Goal: Communication & Community: Answer question/provide support

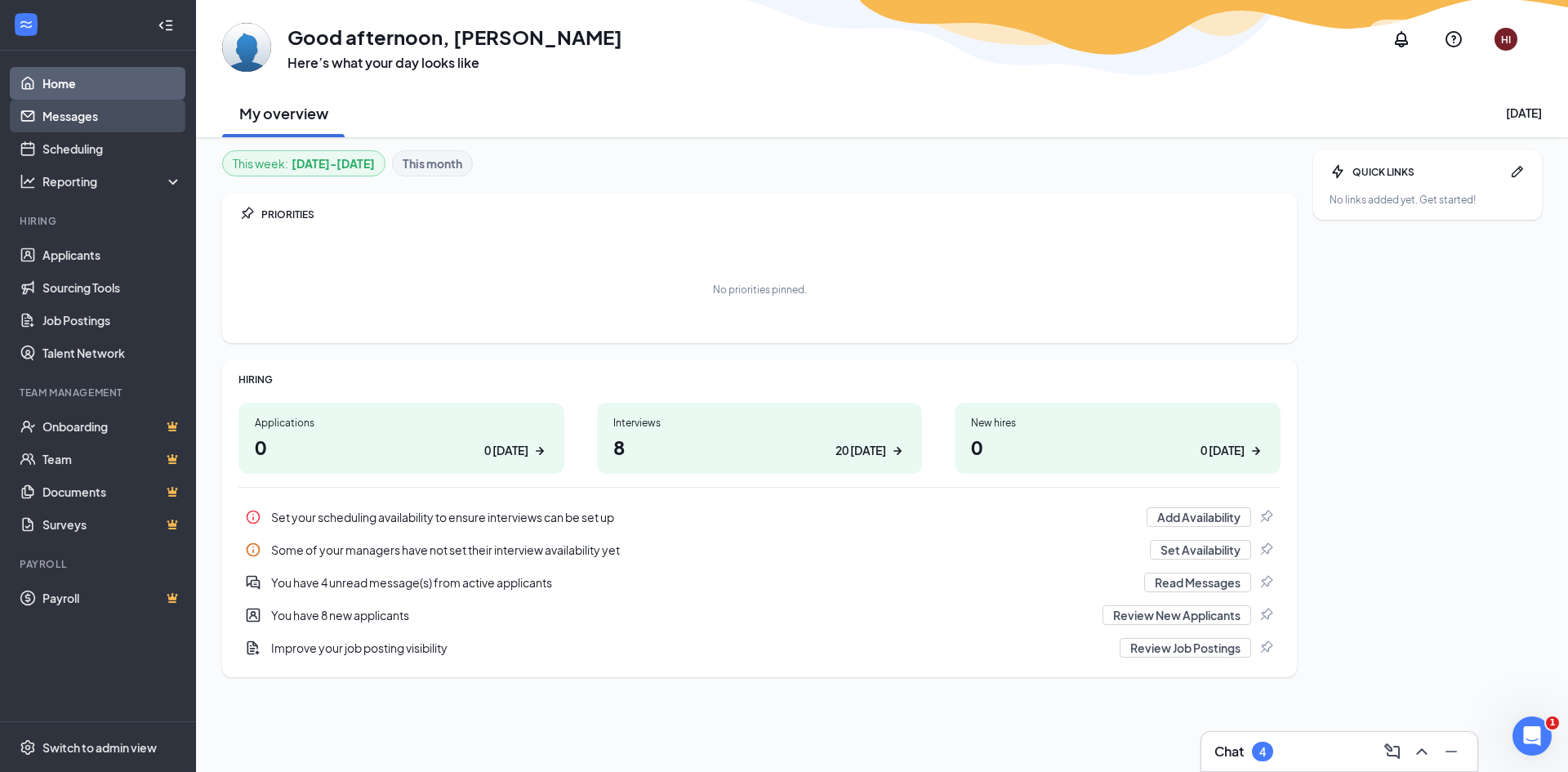
click at [72, 123] on link "Messages" at bounding box center [112, 115] width 140 height 32
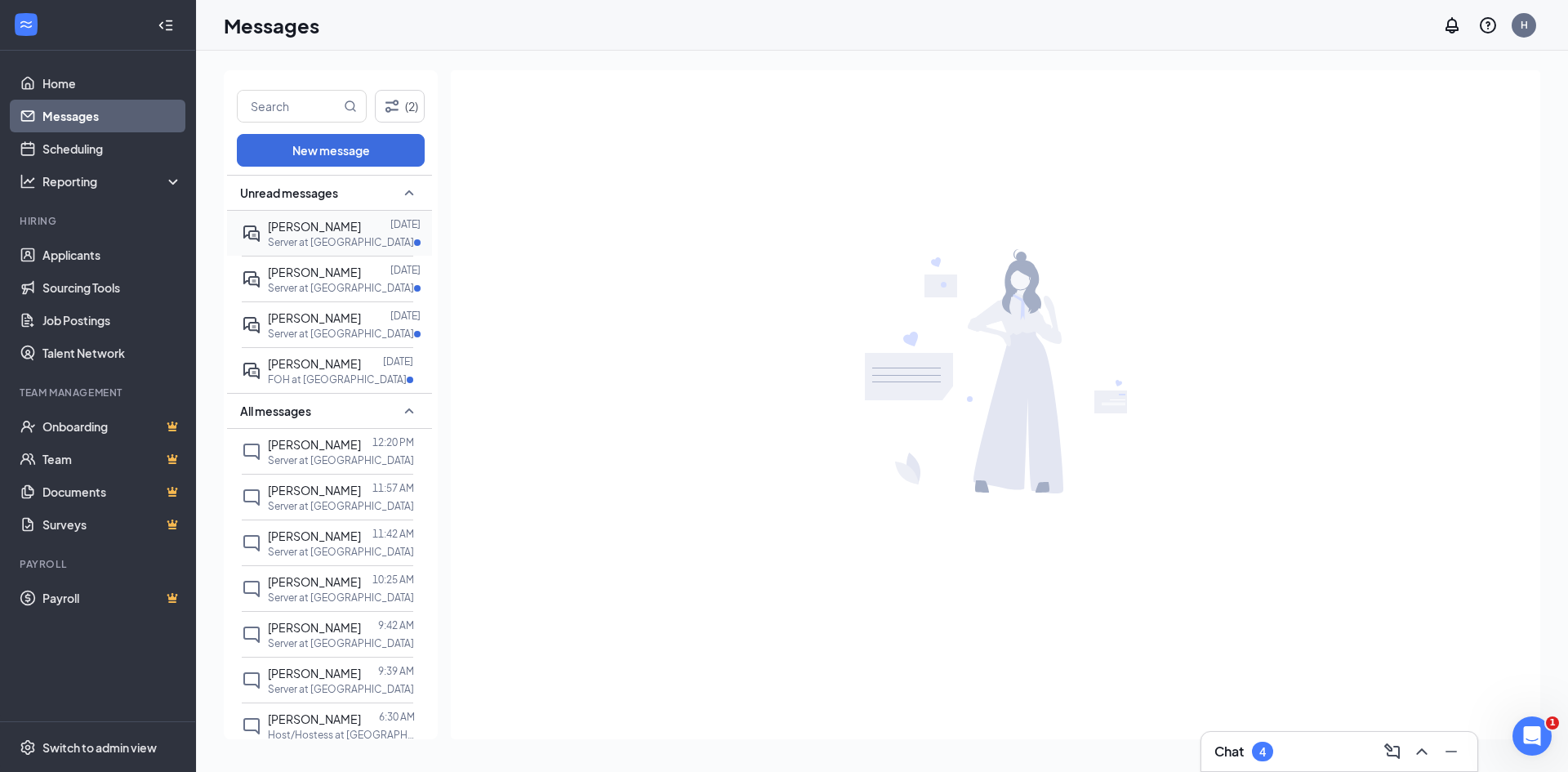
click at [334, 229] on span "[PERSON_NAME]" at bounding box center [315, 226] width 93 height 15
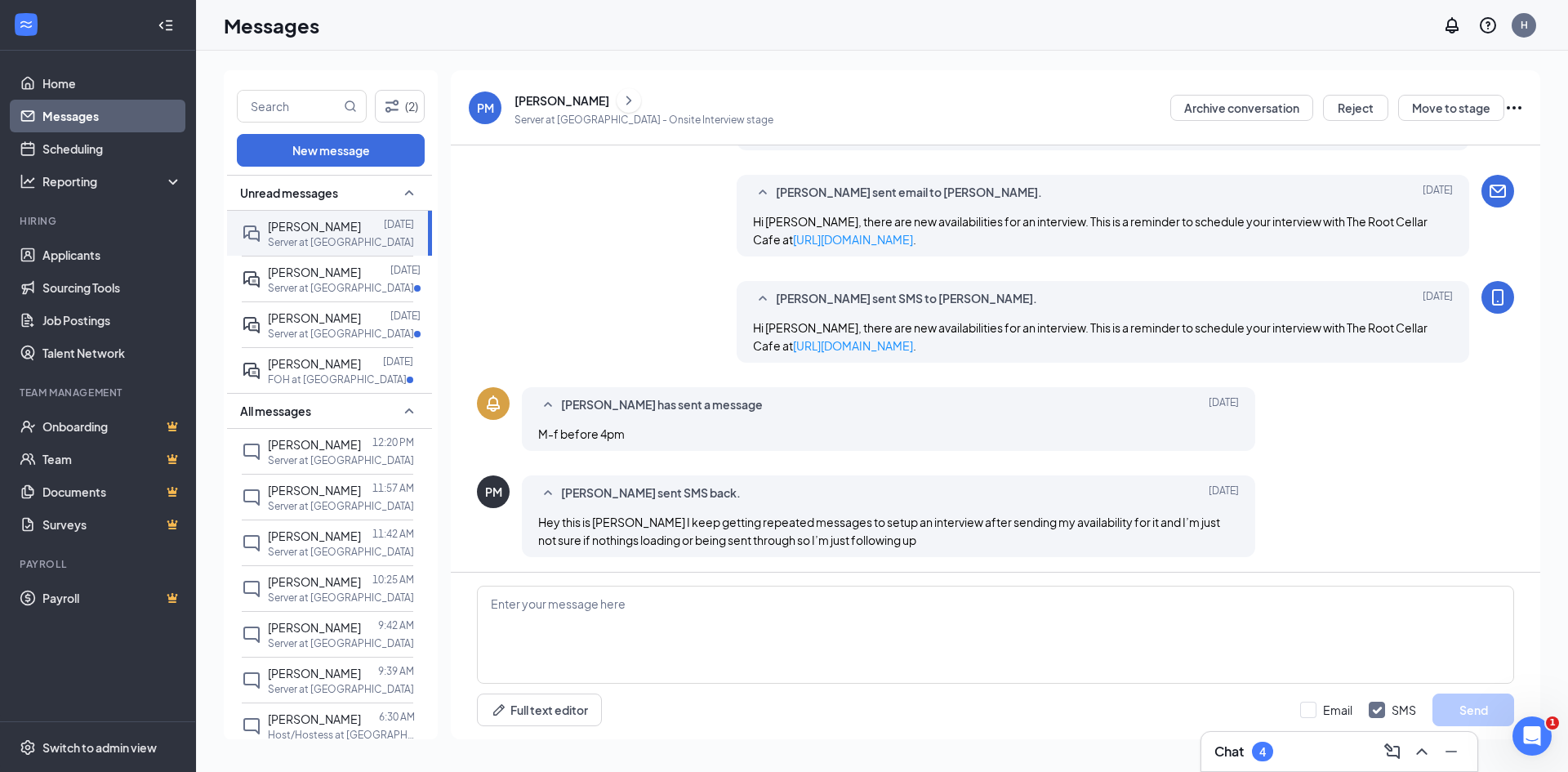
scroll to position [652, 0]
click at [621, 98] on icon "ChevronRight" at bounding box center [629, 100] width 17 height 20
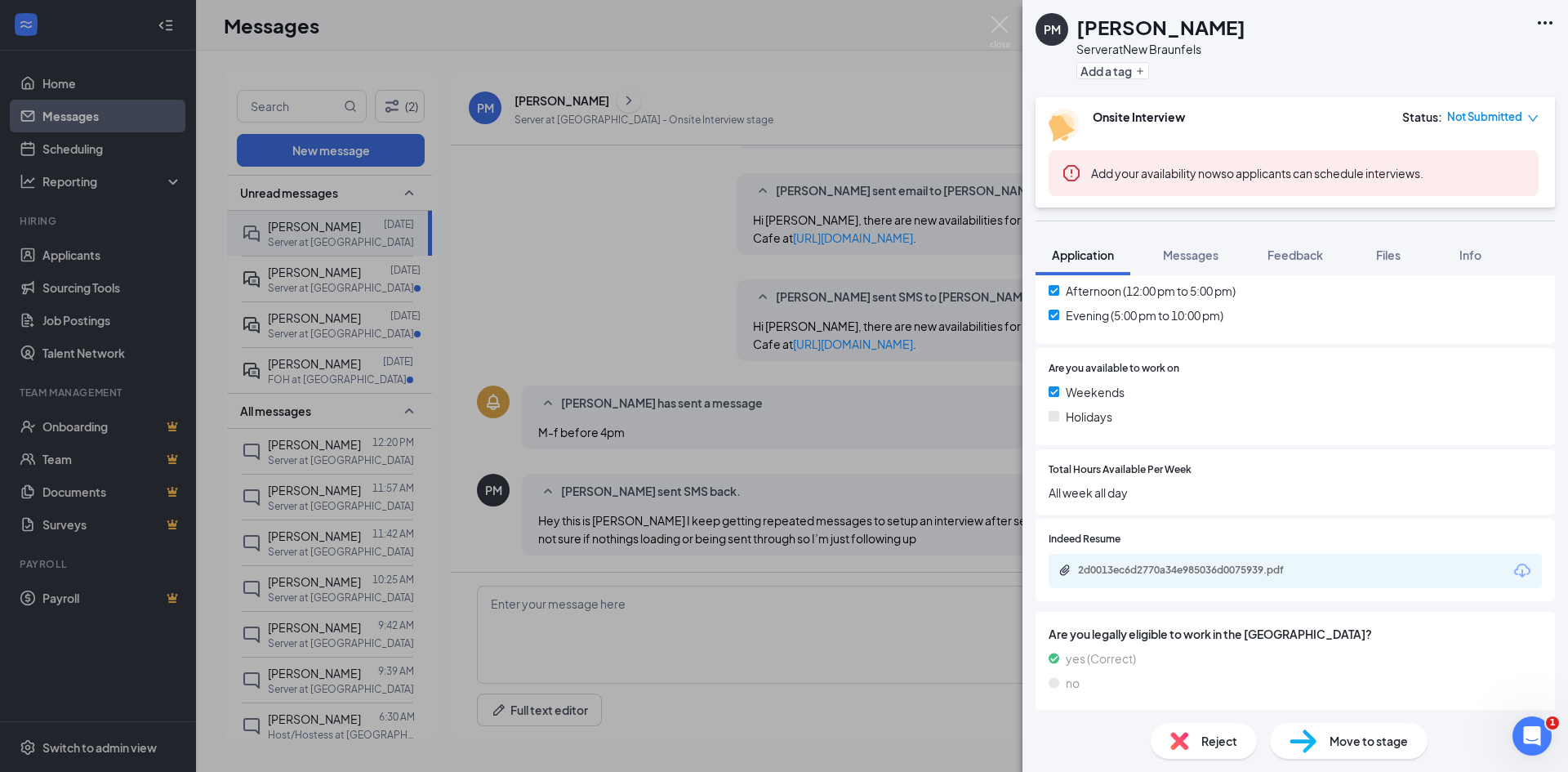
scroll to position [526, 0]
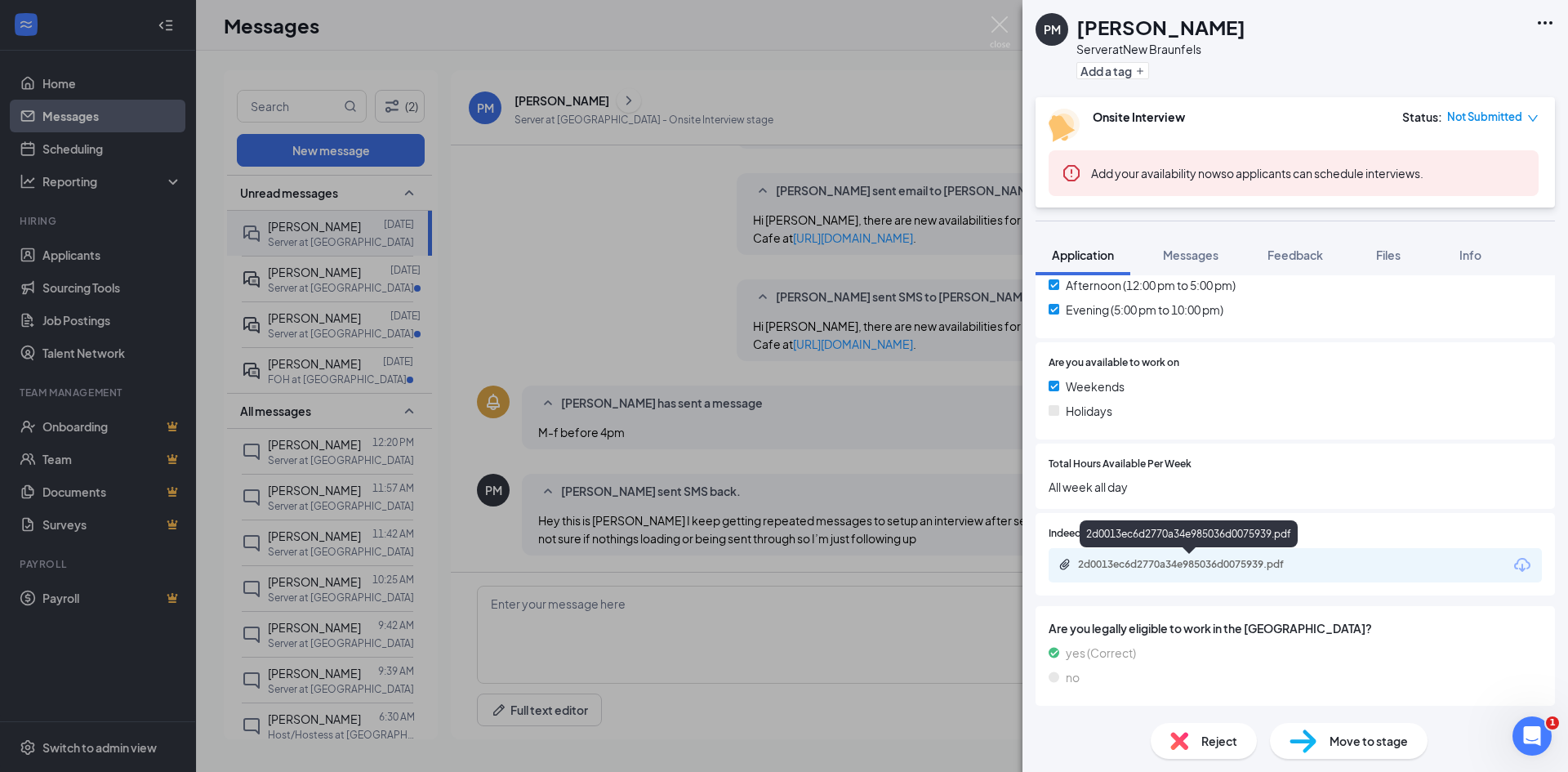
click at [1147, 561] on div "2d0013ec6d2770a34e985036d0075939.pdf" at bounding box center [1192, 565] width 228 height 13
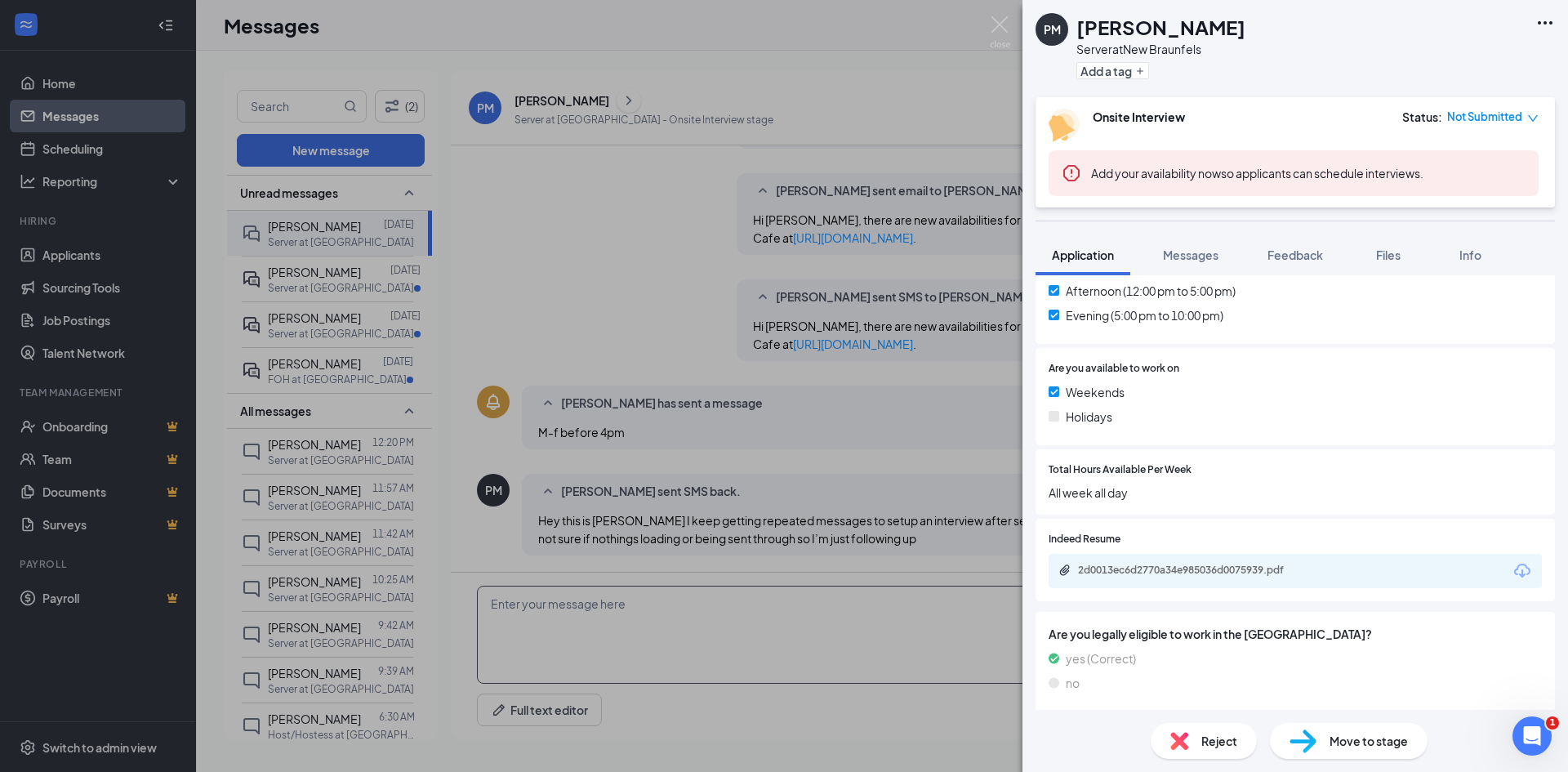
drag, startPoint x: 692, startPoint y: 626, endPoint x: 556, endPoint y: 592, distance: 140.2
click at [690, 622] on div "PM [PERSON_NAME] Server at [GEOGRAPHIC_DATA] Add a tag Onsite Interview Status …" at bounding box center [784, 386] width 1568 height 772
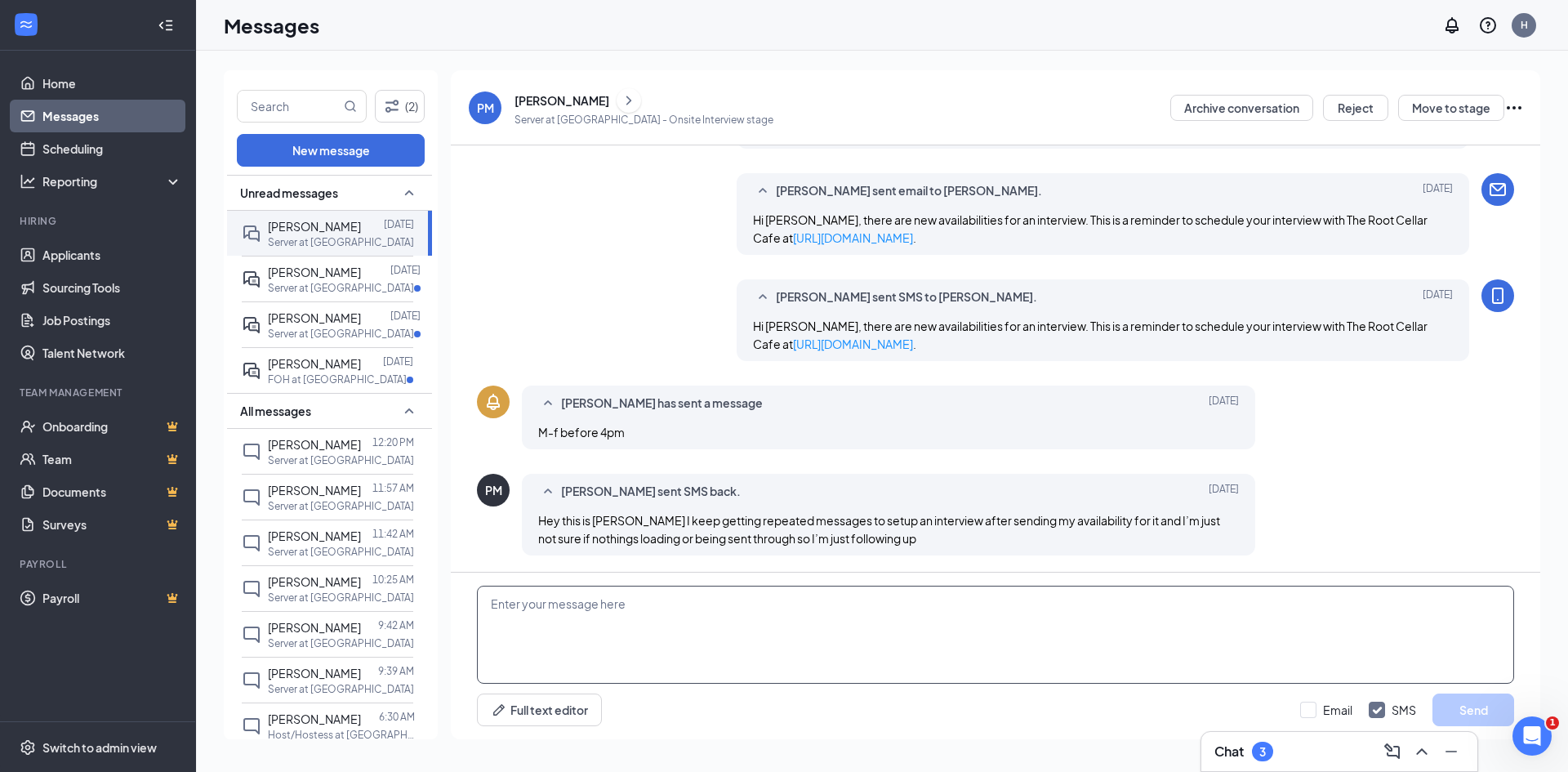
click at [555, 591] on textarea at bounding box center [995, 634] width 1037 height 98
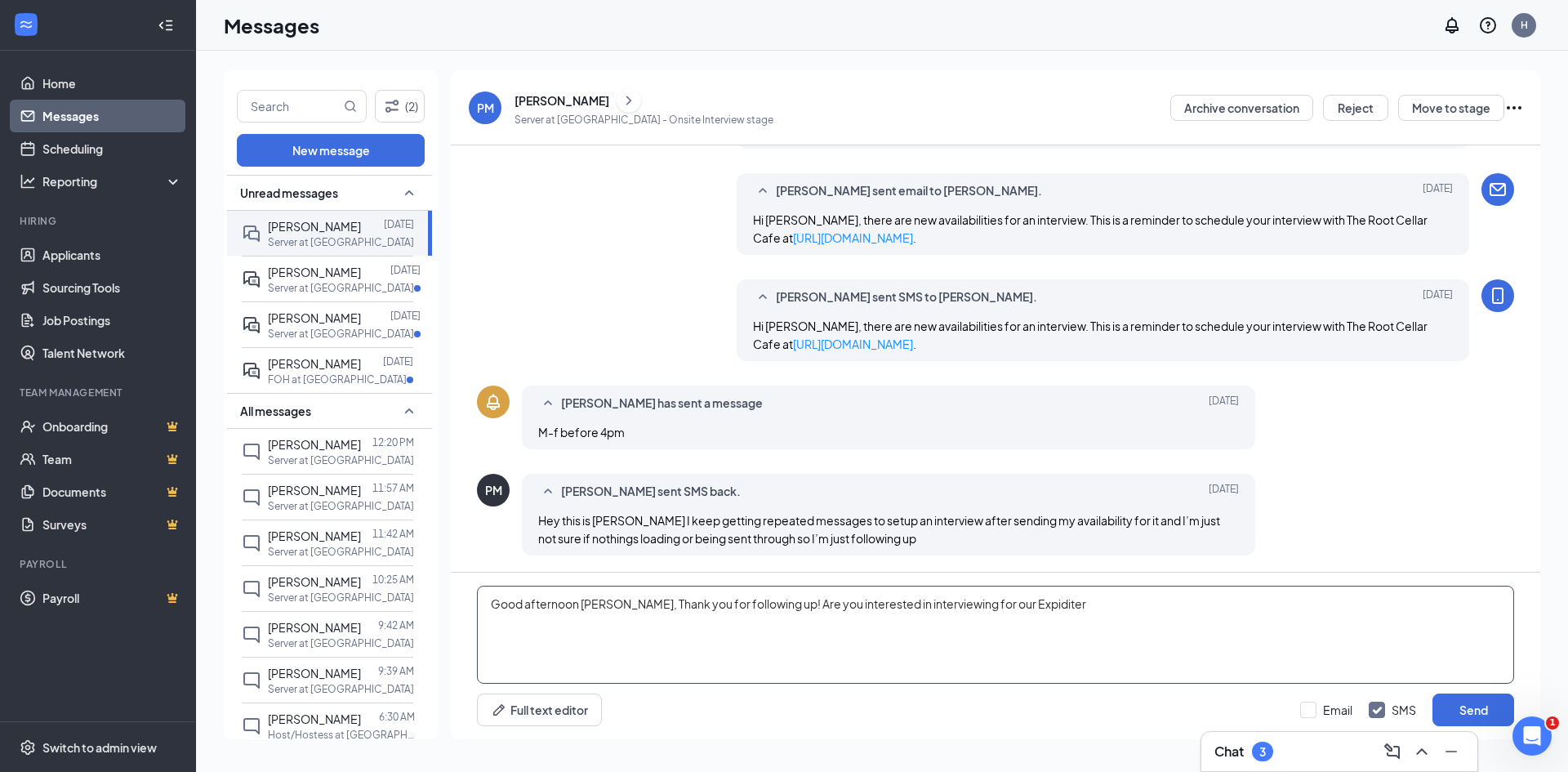
click at [997, 600] on textarea "Good afternoon [PERSON_NAME], Thank you for following up! Are you interested in…" at bounding box center [995, 634] width 1037 height 98
click at [1155, 606] on textarea "Good afternoon [PERSON_NAME], Thank you for following up! Are you interested in…" at bounding box center [995, 634] width 1037 height 98
click at [1362, 608] on textarea "Good afternoon [PERSON_NAME], Thank you for following up! Are you interested in…" at bounding box center [995, 634] width 1037 height 98
type textarea "Good afternoon [PERSON_NAME], Thank you for following up! Are you interested in…"
click at [1491, 704] on button "Send" at bounding box center [1473, 709] width 82 height 32
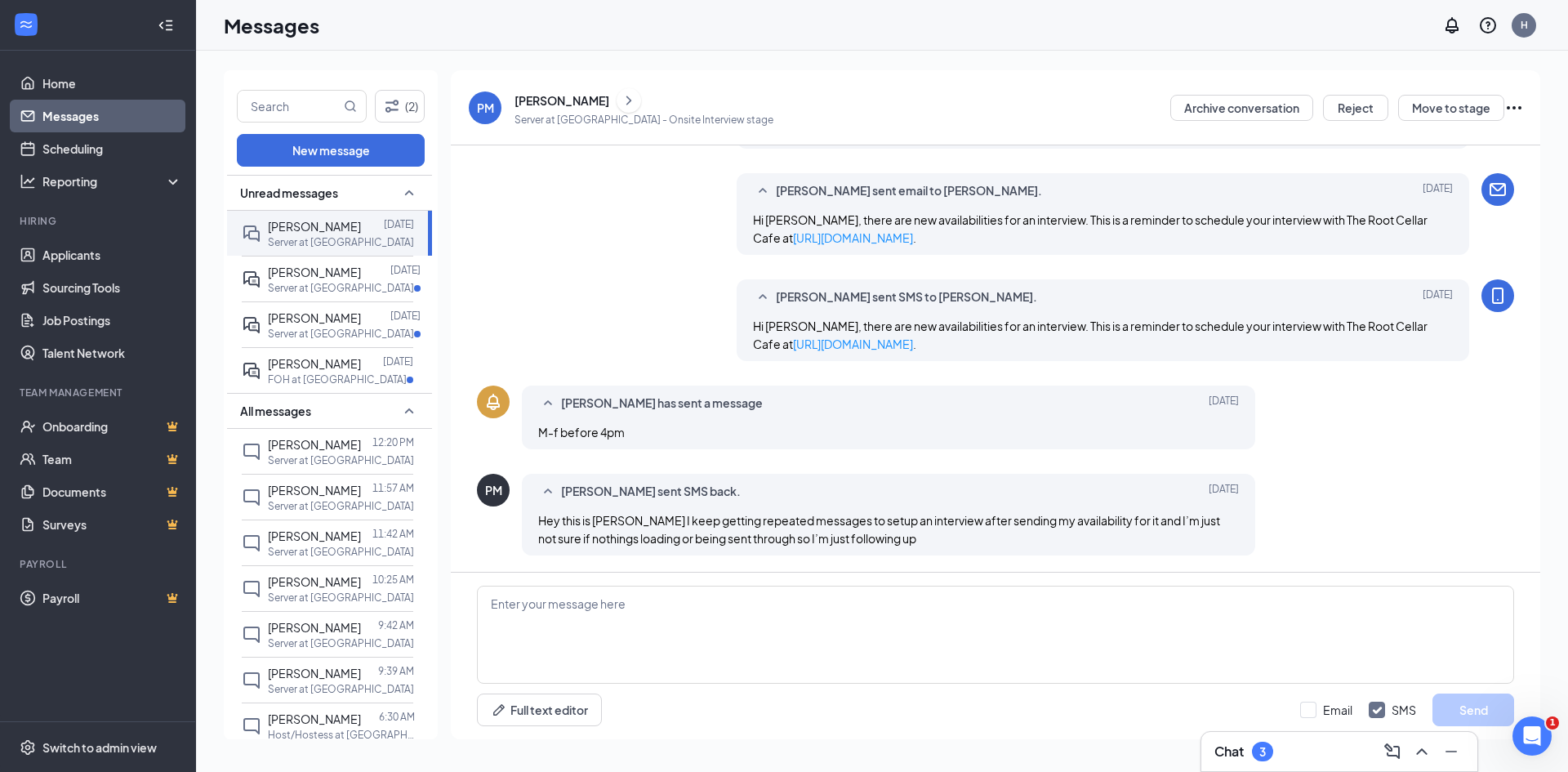
scroll to position [758, 0]
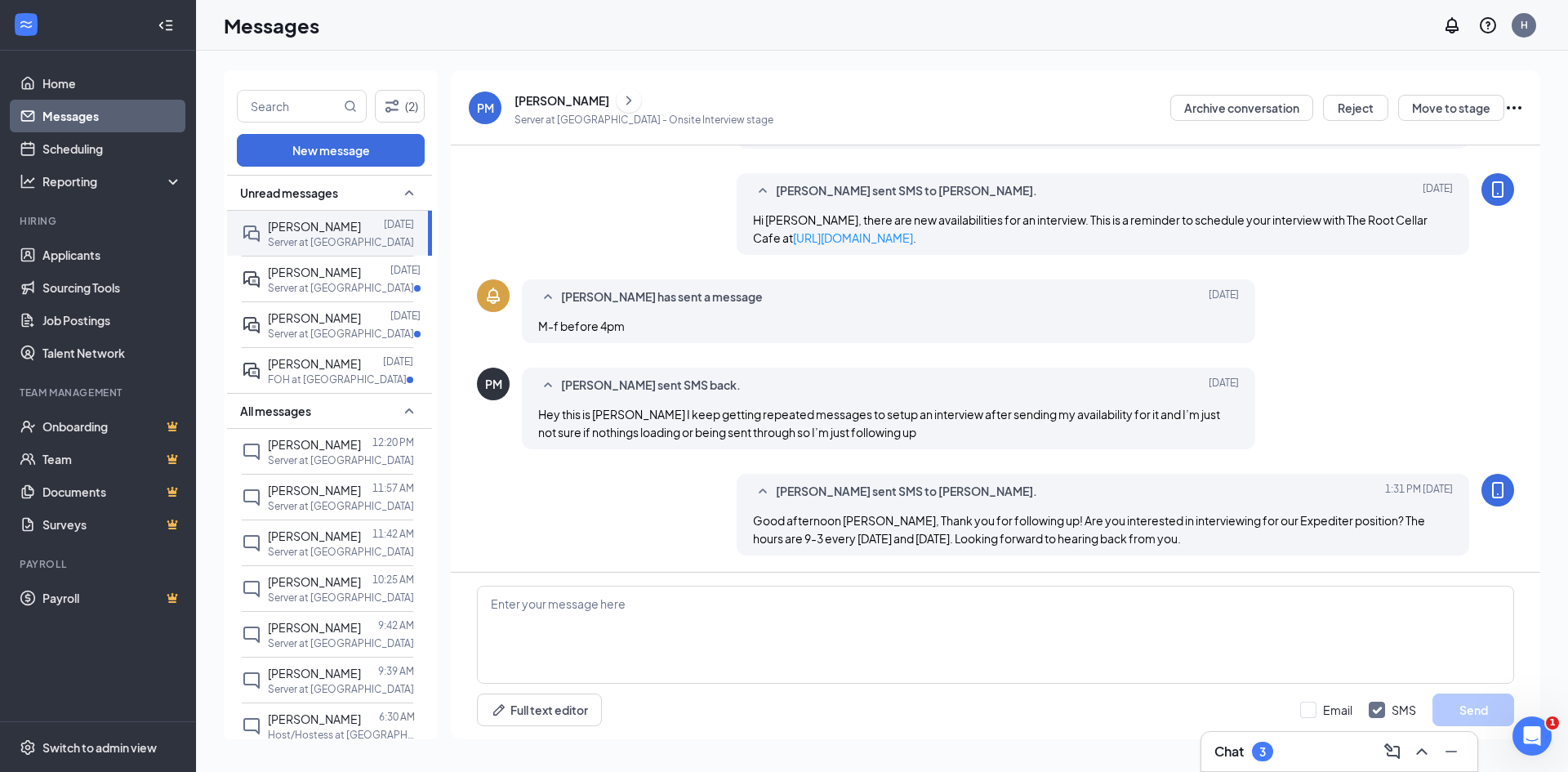
click at [621, 100] on icon "ChevronRight" at bounding box center [629, 100] width 17 height 20
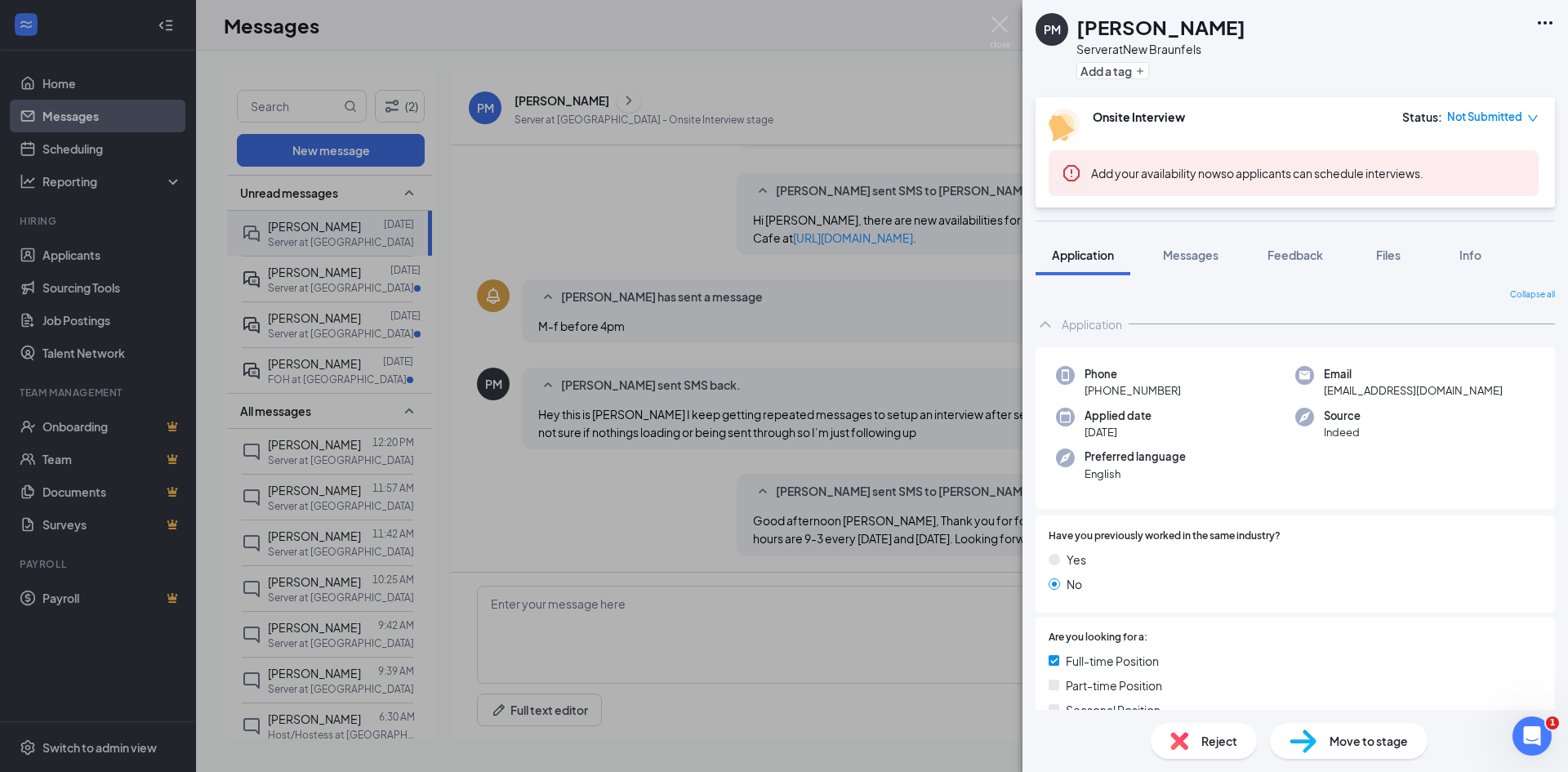
click at [568, 102] on div "PM [PERSON_NAME] Server at [GEOGRAPHIC_DATA] Add a tag Onsite Interview Status …" at bounding box center [784, 386] width 1568 height 772
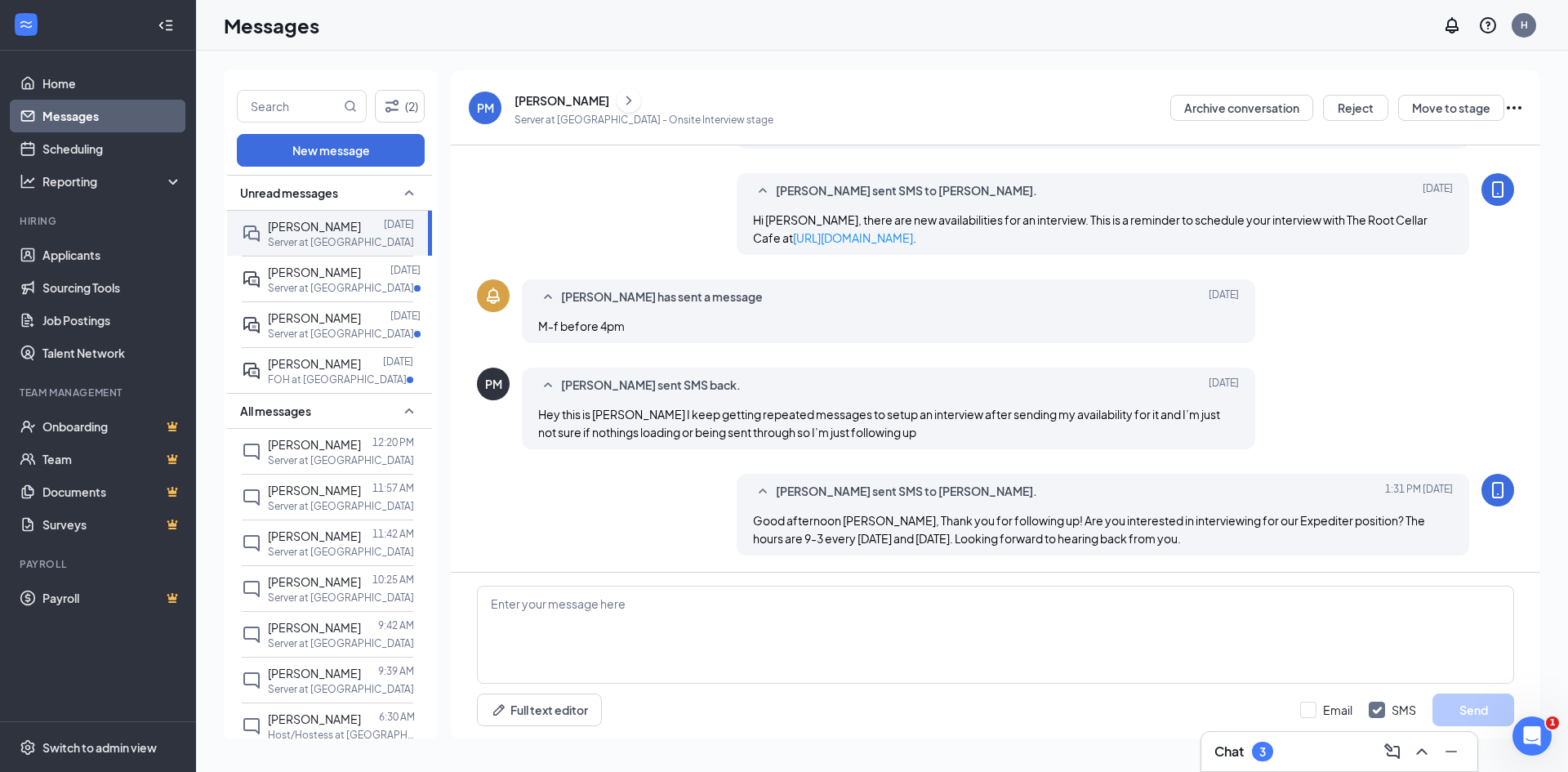
click at [572, 99] on div "[PERSON_NAME]" at bounding box center [561, 100] width 94 height 17
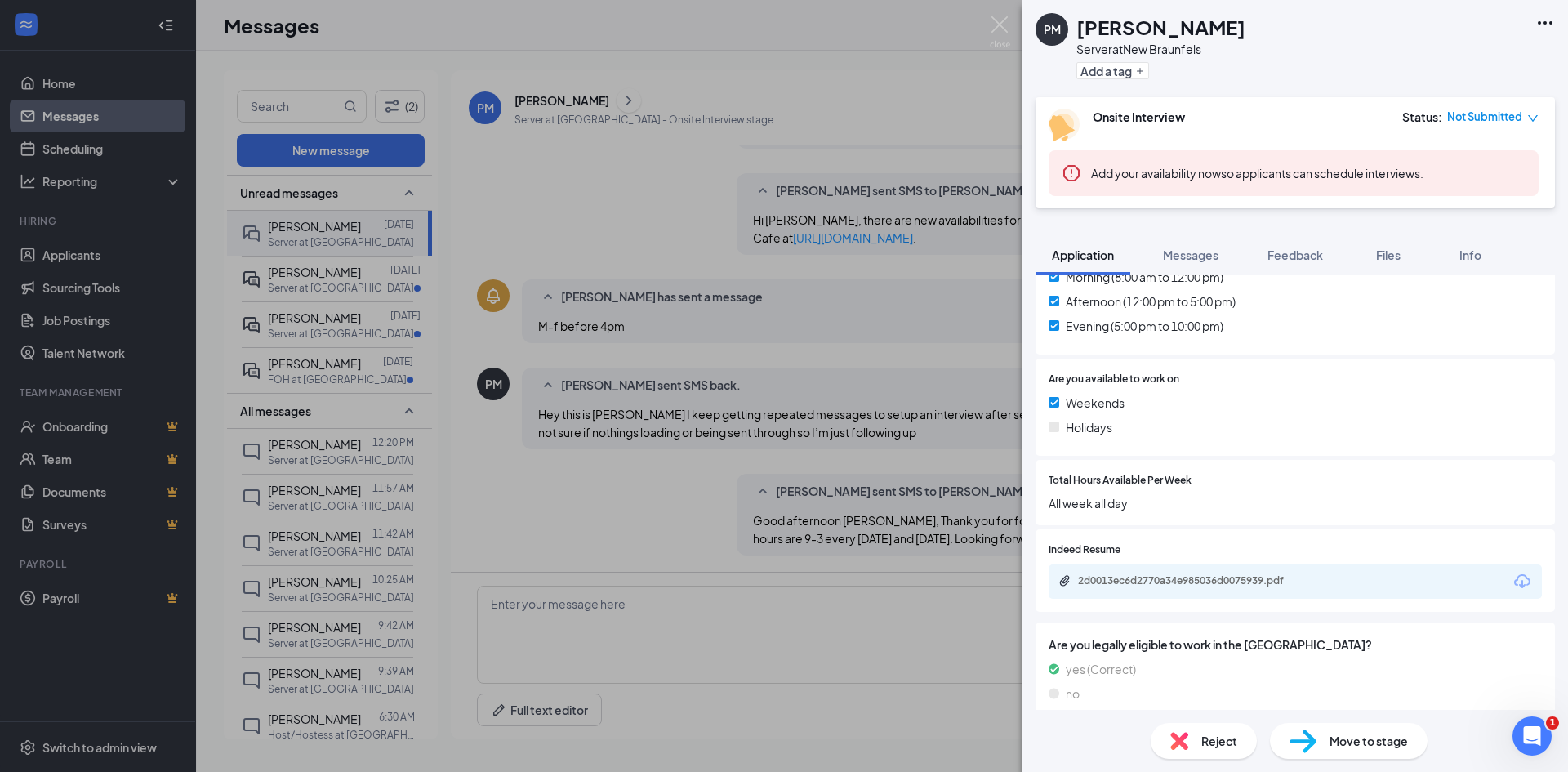
scroll to position [526, 0]
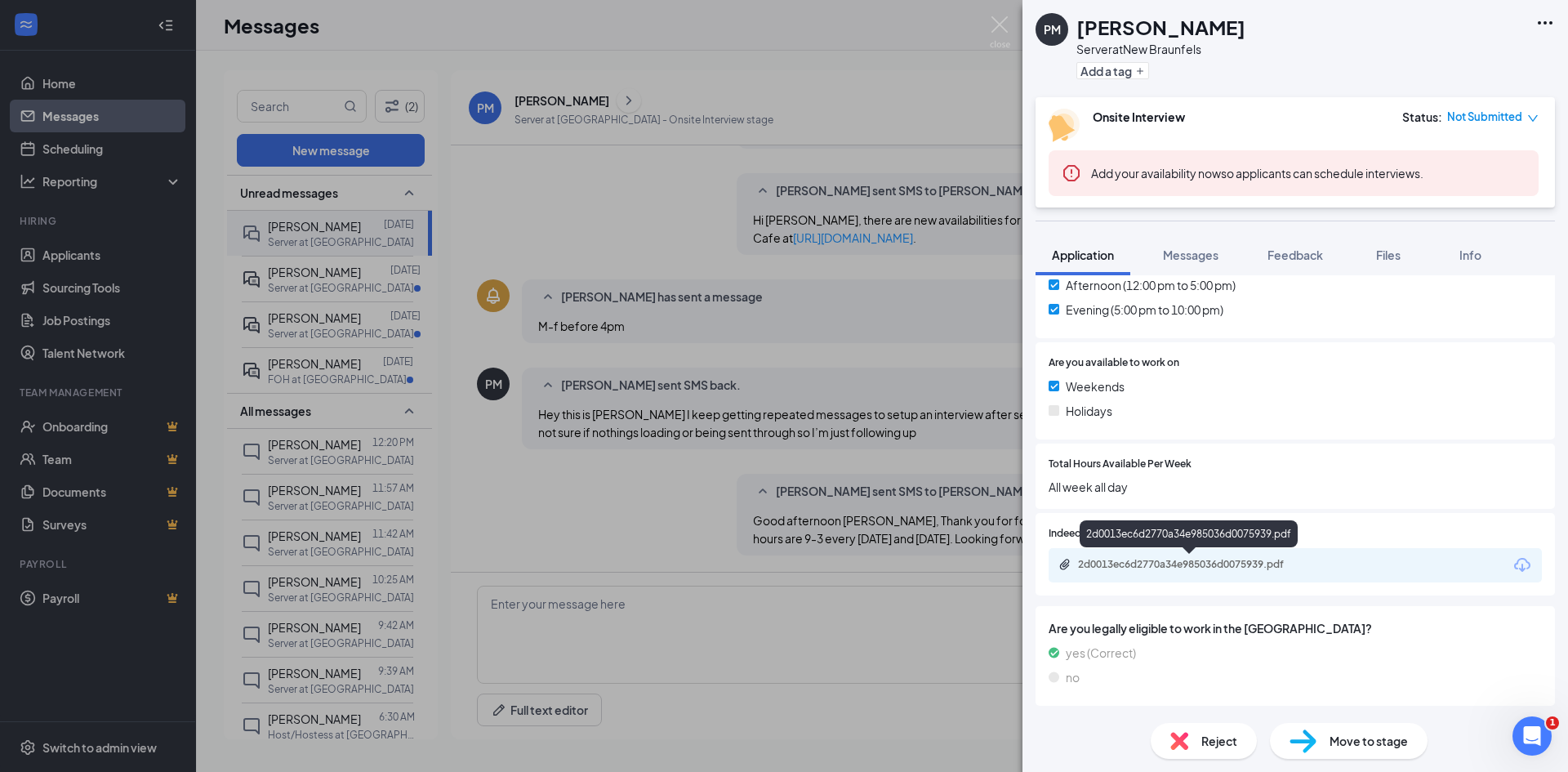
click at [1130, 567] on div "2d0013ec6d2770a34e985036d0075939.pdf" at bounding box center [1192, 565] width 228 height 13
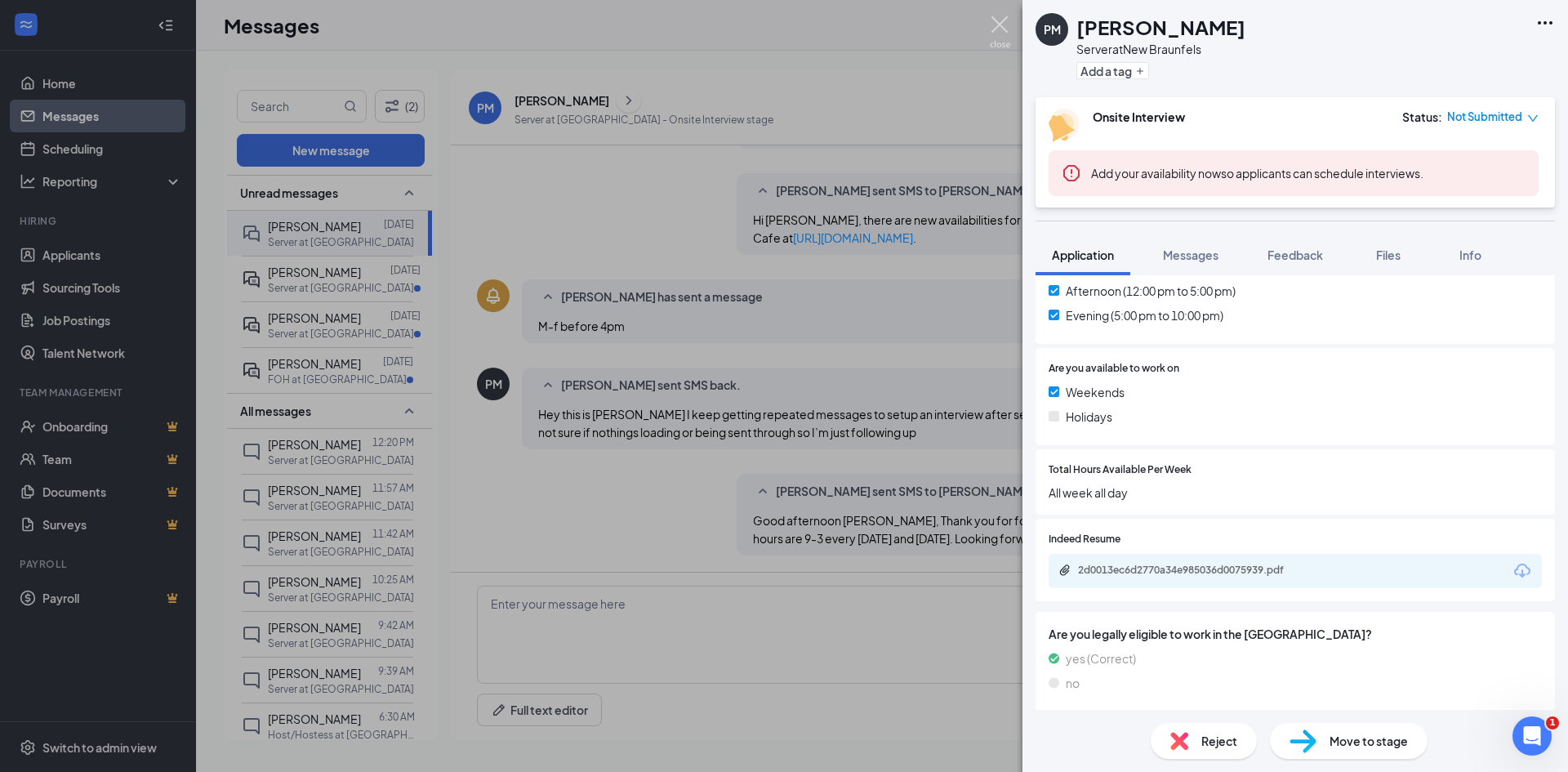
click at [998, 24] on img at bounding box center [999, 32] width 21 height 31
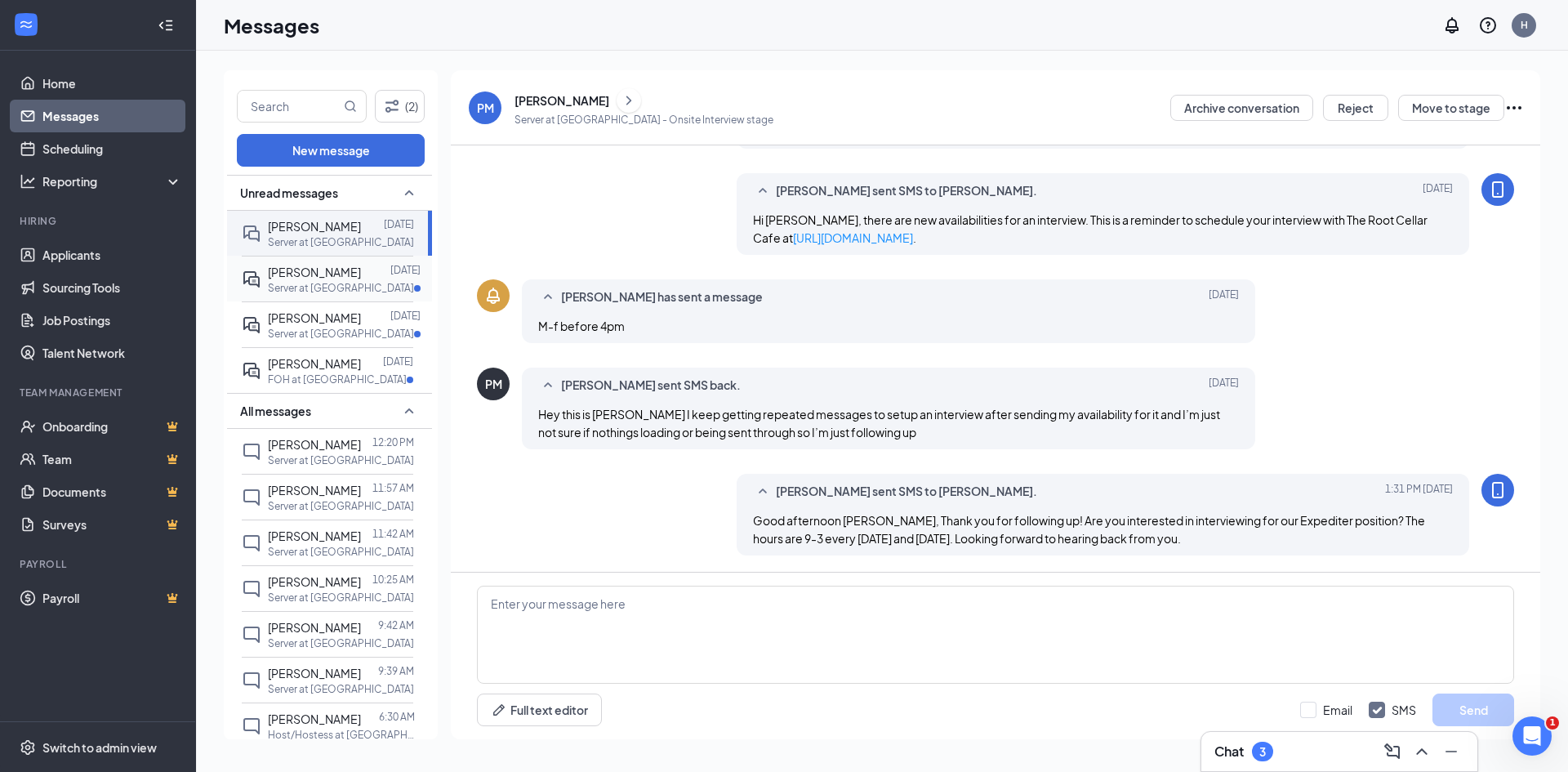
click at [286, 279] on div "[PERSON_NAME]" at bounding box center [315, 273] width 93 height 18
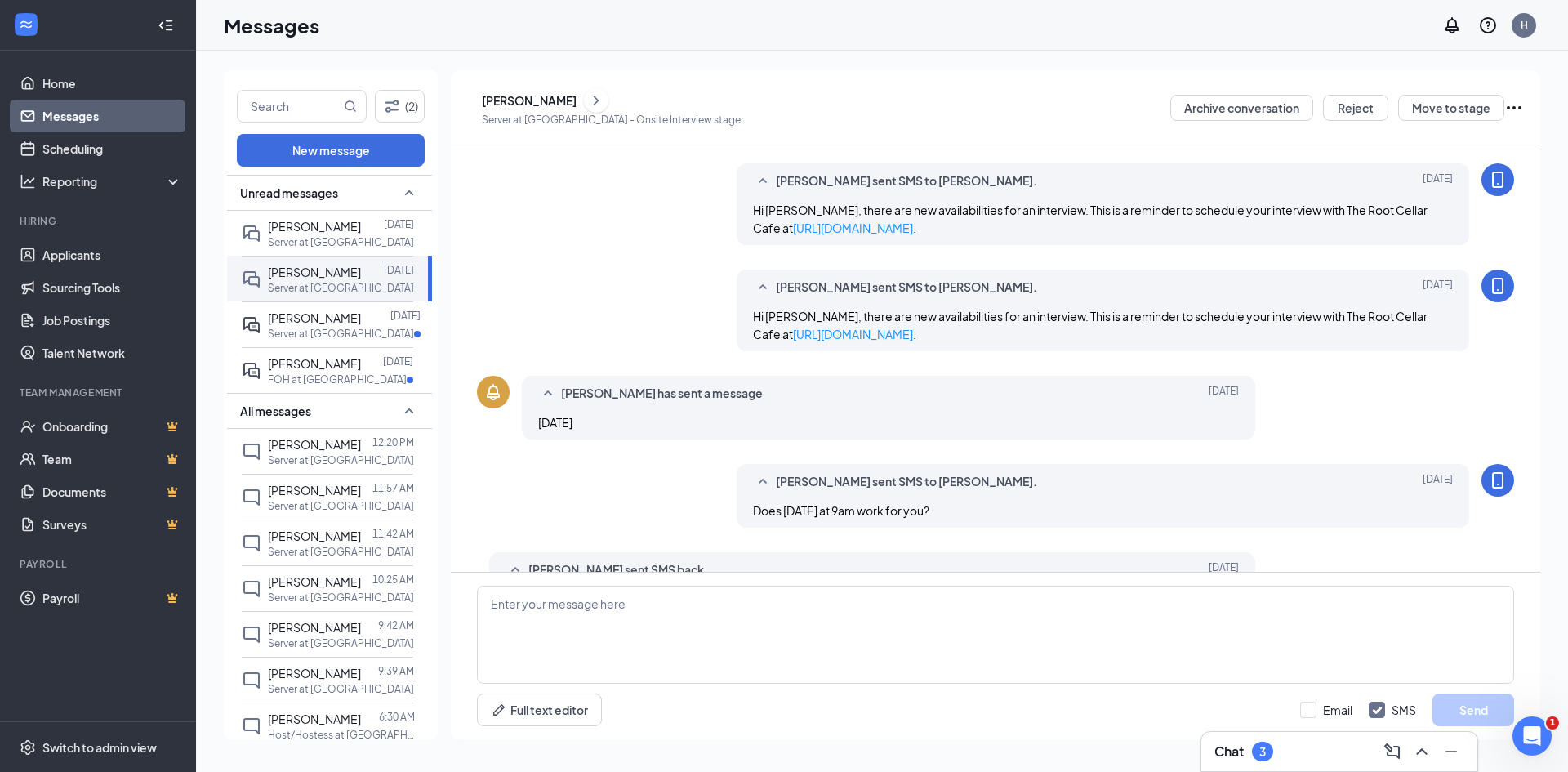
scroll to position [598, 0]
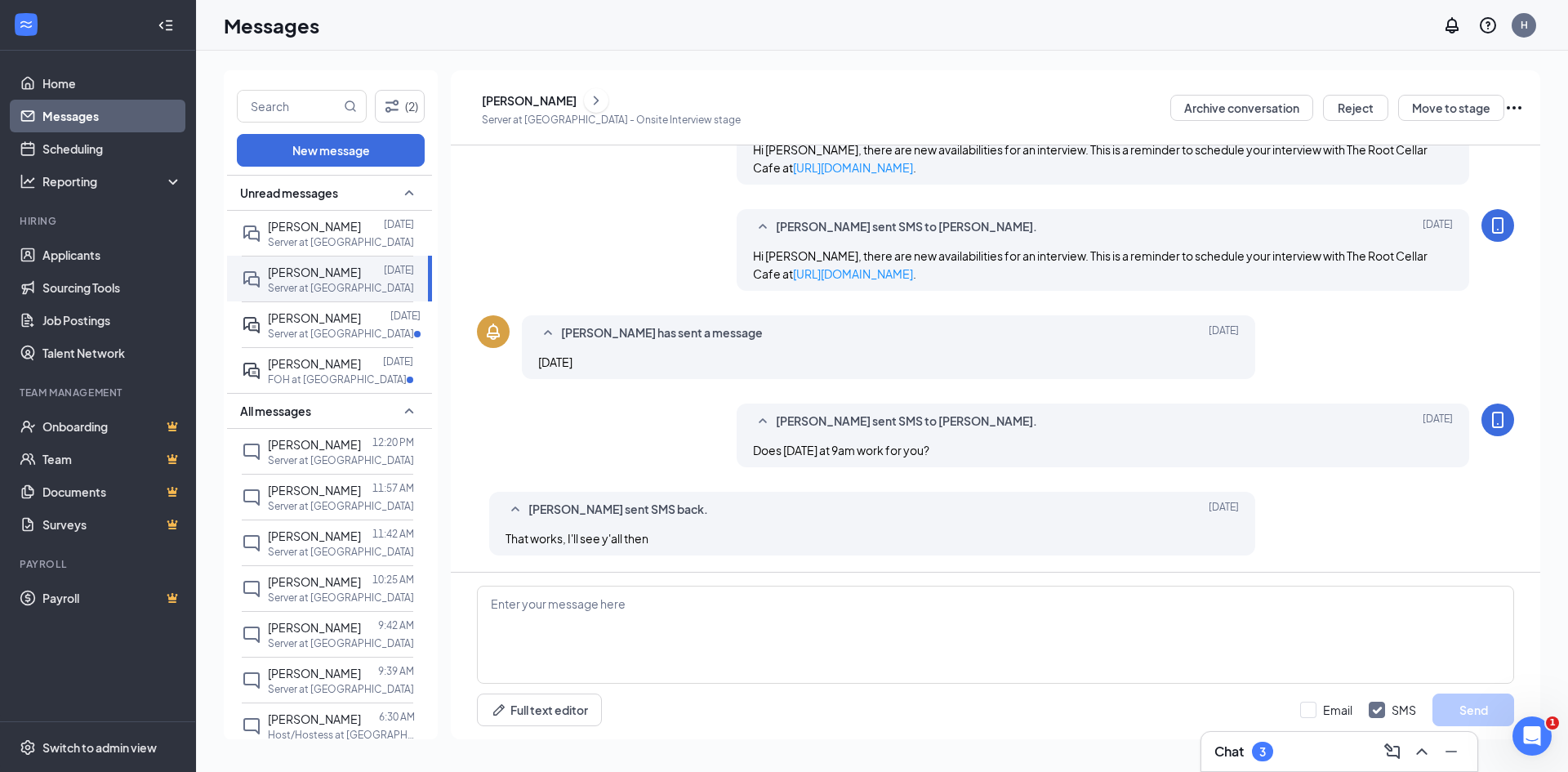
click at [476, 109] on div "SR" at bounding box center [469, 108] width 15 height 17
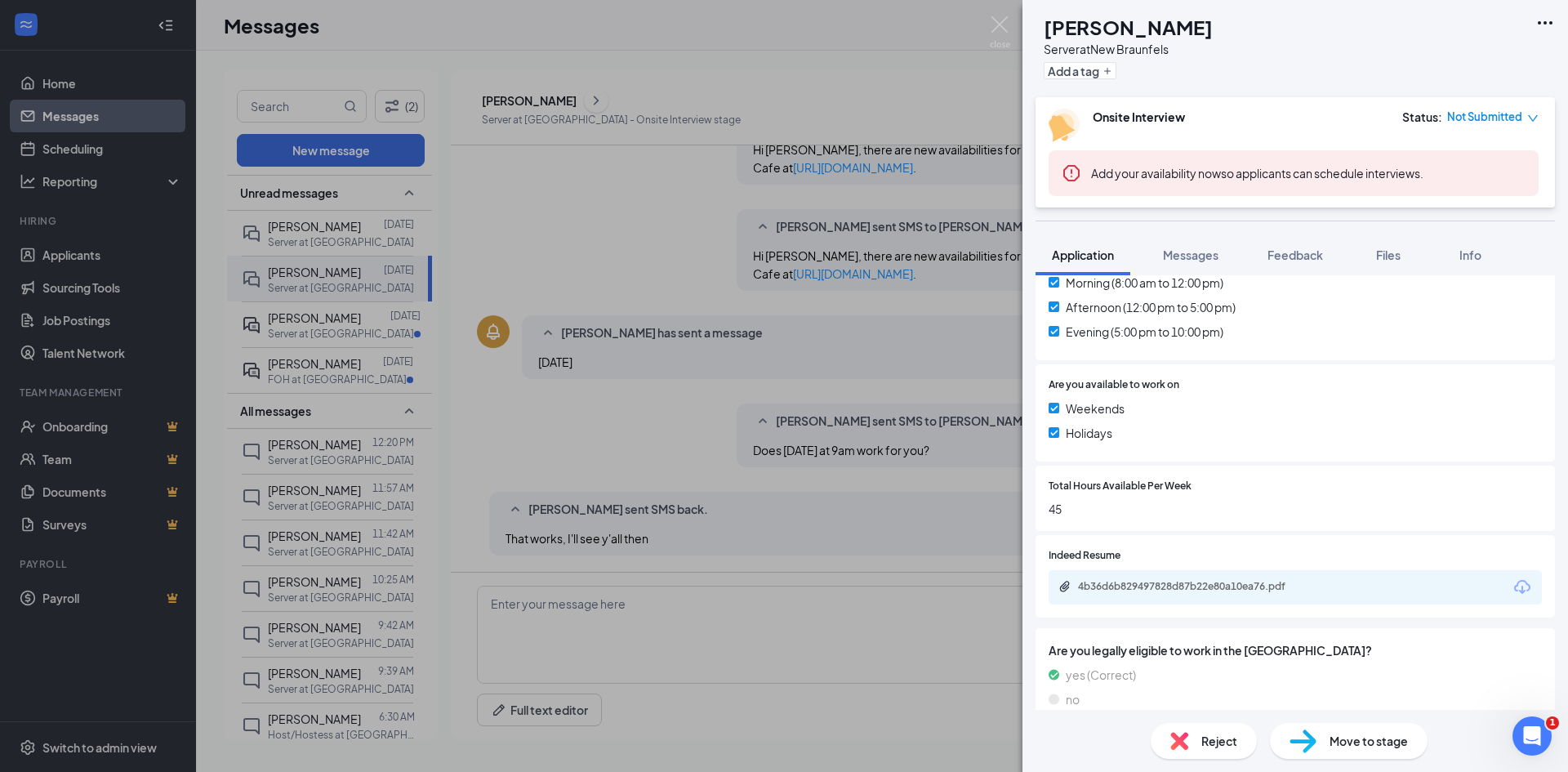
scroll to position [526, 0]
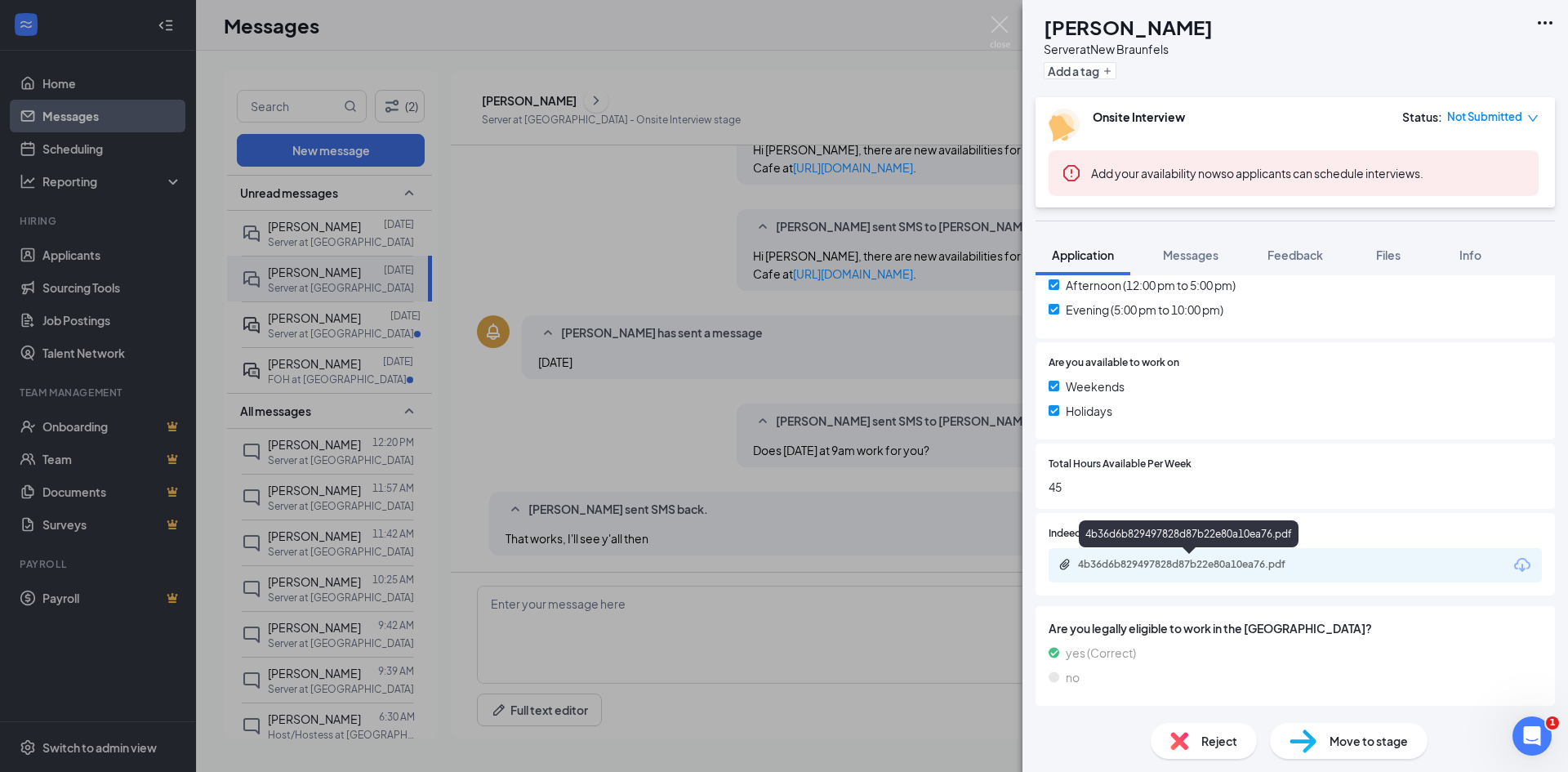
click at [1129, 556] on div "4b36d6b829497828d87b22e80a10ea76.pdf" at bounding box center [1295, 565] width 493 height 34
click at [1111, 569] on div "4b36d6b829497828d87b22e80a10ea76.pdf" at bounding box center [1192, 565] width 228 height 13
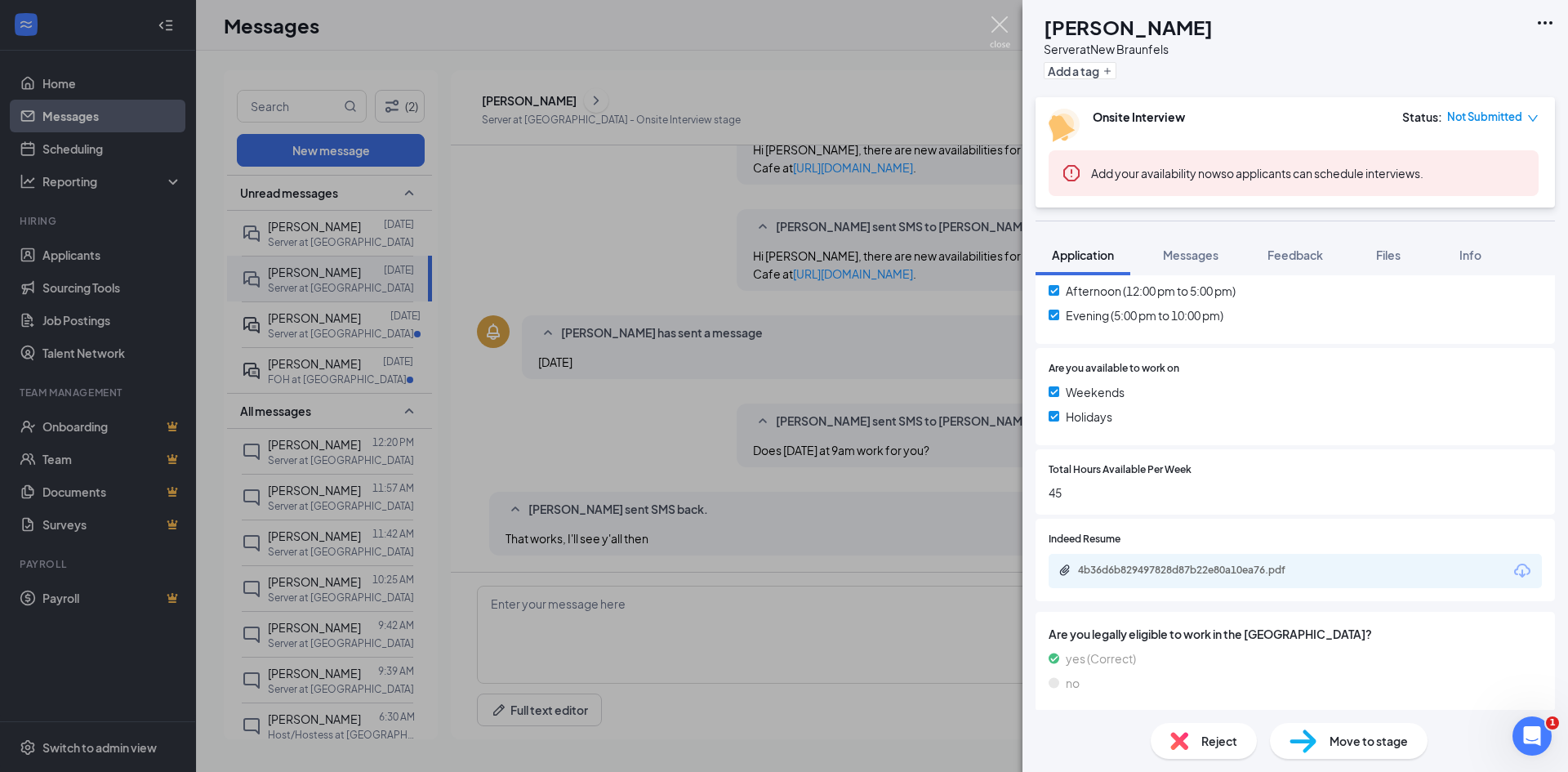
click at [998, 24] on img at bounding box center [999, 32] width 21 height 31
